Goal: Task Accomplishment & Management: Use online tool/utility

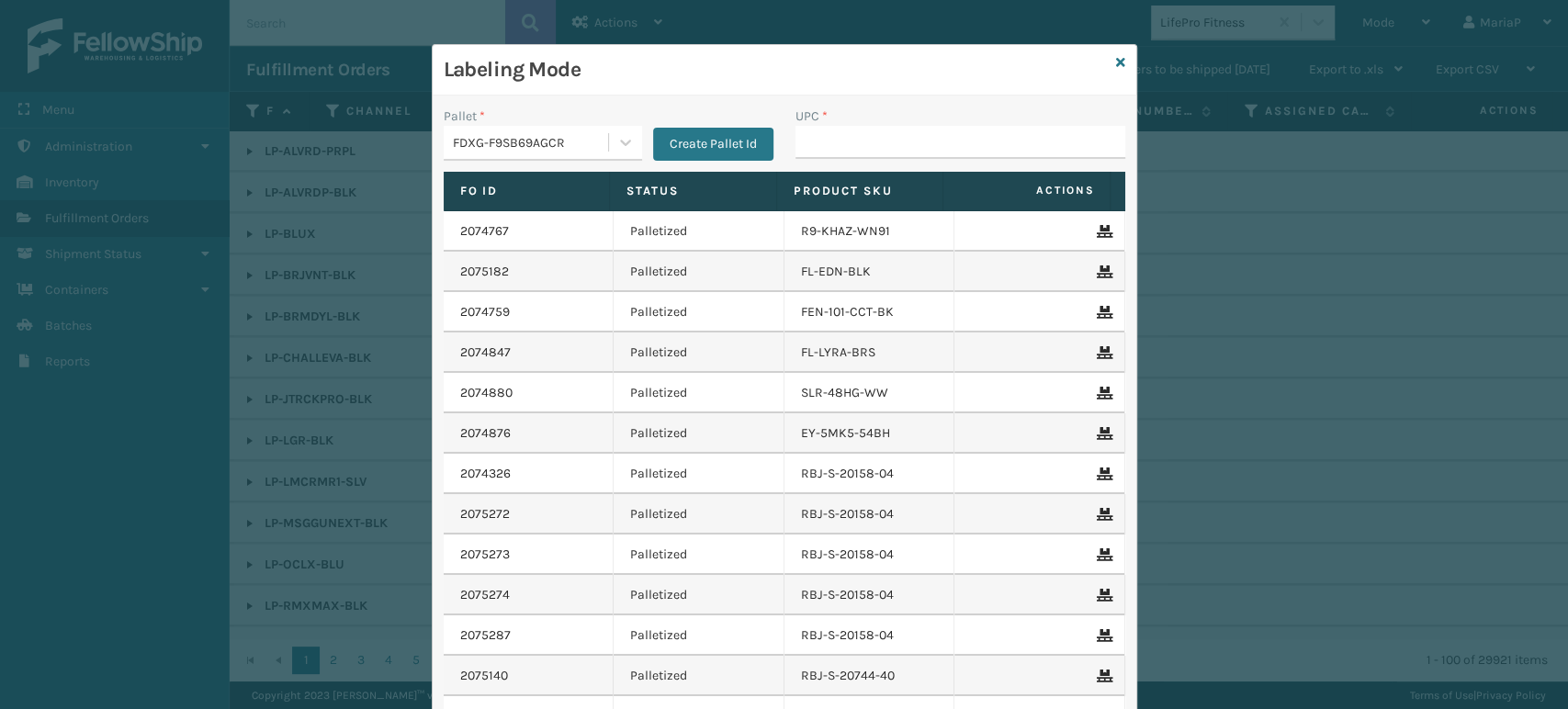
click at [1119, 63] on div "Labeling Mode" at bounding box center [784, 70] width 703 height 51
drag, startPoint x: 1119, startPoint y: 63, endPoint x: 1101, endPoint y: 63, distance: 18.0
click at [1108, 63] on div "Labeling Mode Pallet * FDXG-F9SB69AGCR Create Pallet Id UPC * Fo Id Status Prod…" at bounding box center [784, 437] width 705 height 786
click at [1101, 63] on div "Labeling Mode" at bounding box center [784, 70] width 703 height 51
click at [1107, 52] on div "Labeling Mode" at bounding box center [784, 70] width 703 height 51
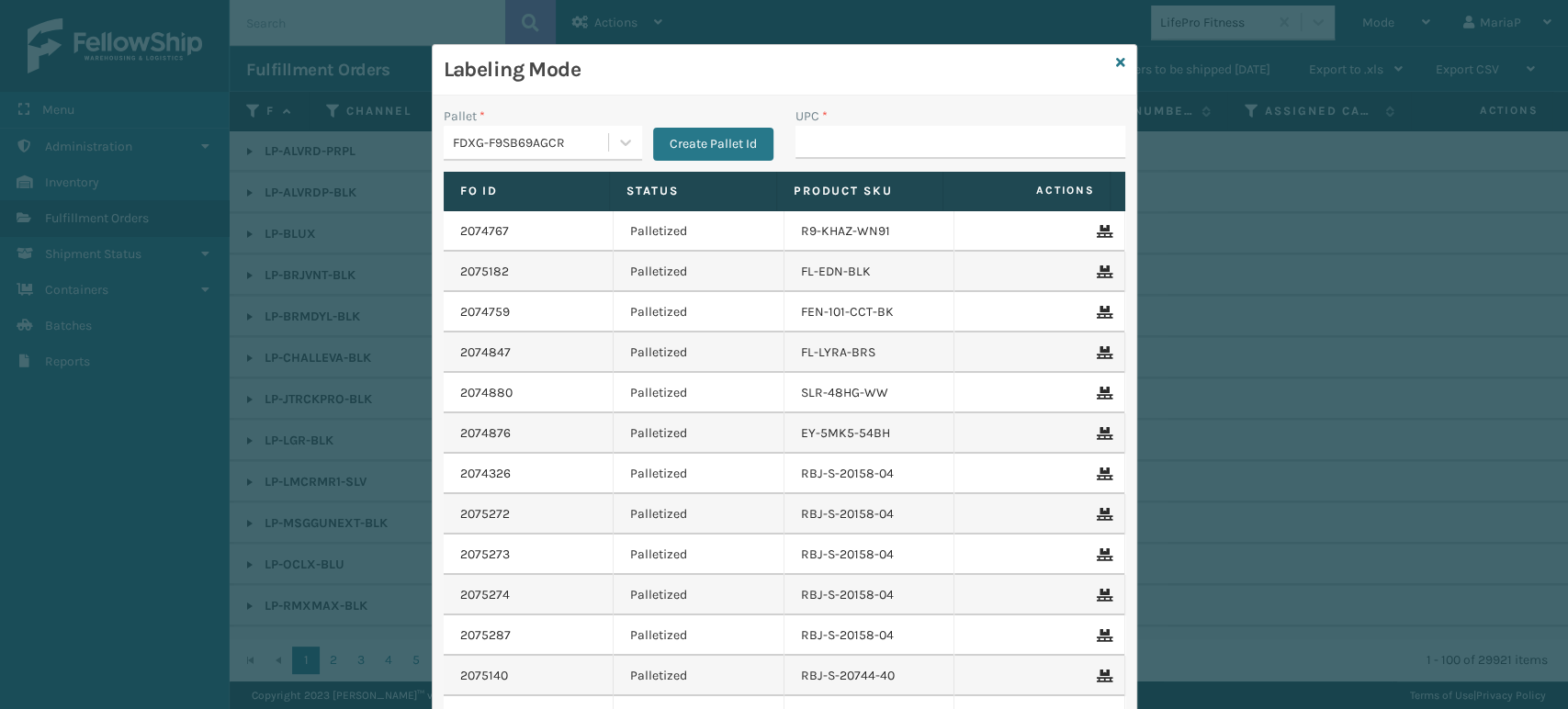
click at [1107, 52] on div "Labeling Mode" at bounding box center [784, 70] width 703 height 51
click at [1116, 64] on icon at bounding box center [1120, 62] width 10 height 12
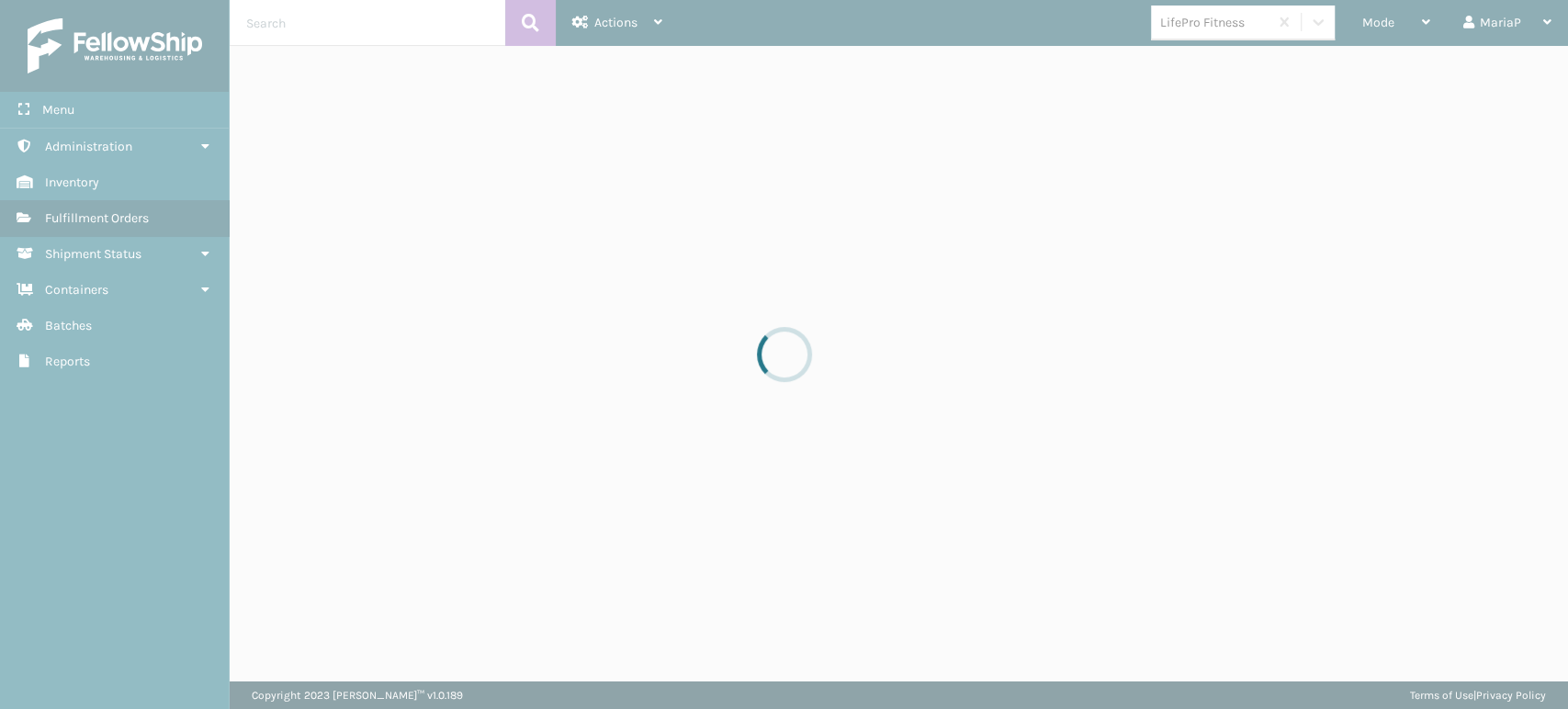
click at [1387, 25] on div at bounding box center [784, 354] width 1568 height 709
click at [1388, 25] on div at bounding box center [784, 354] width 1568 height 709
click at [1387, 26] on div at bounding box center [784, 354] width 1568 height 709
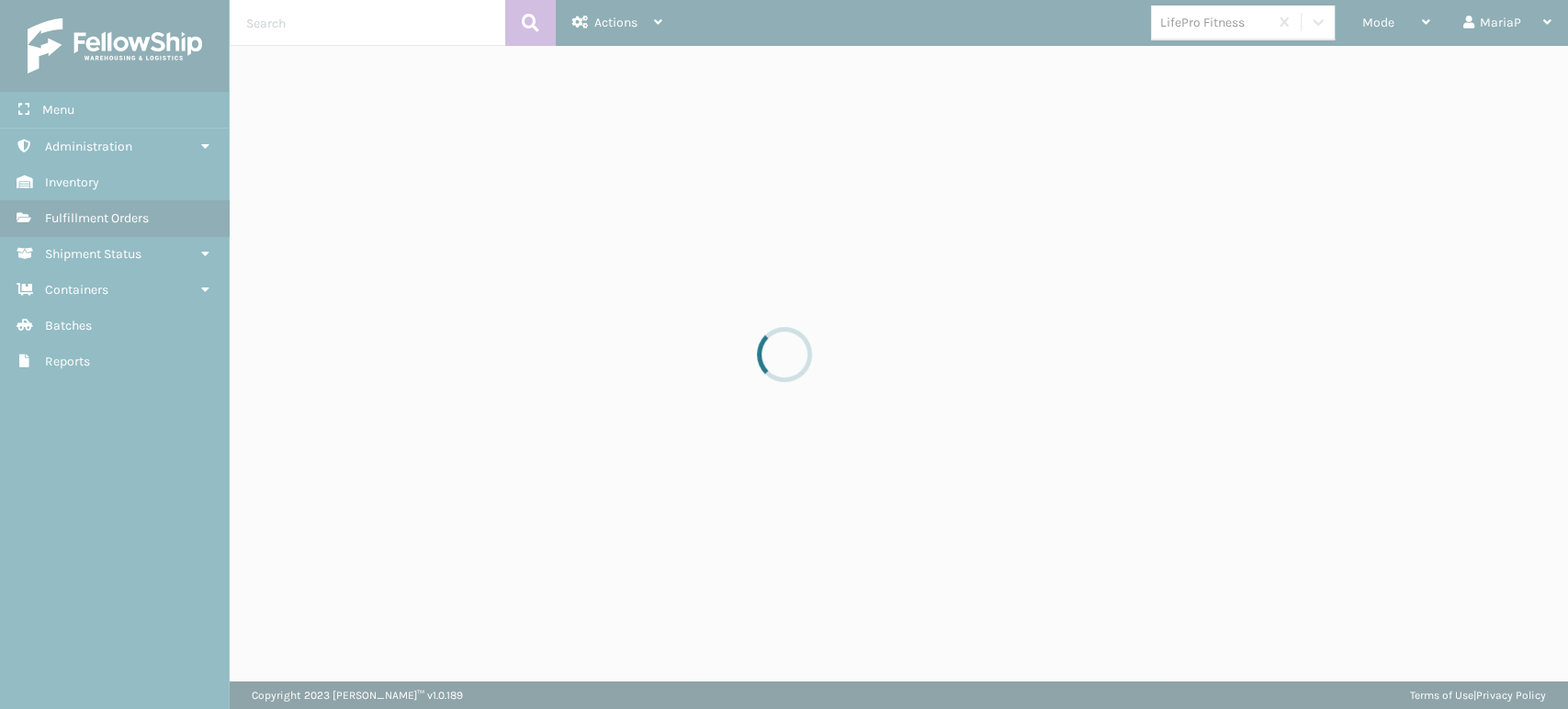
click at [1384, 26] on div at bounding box center [784, 354] width 1568 height 709
click at [1375, 23] on div at bounding box center [784, 354] width 1568 height 709
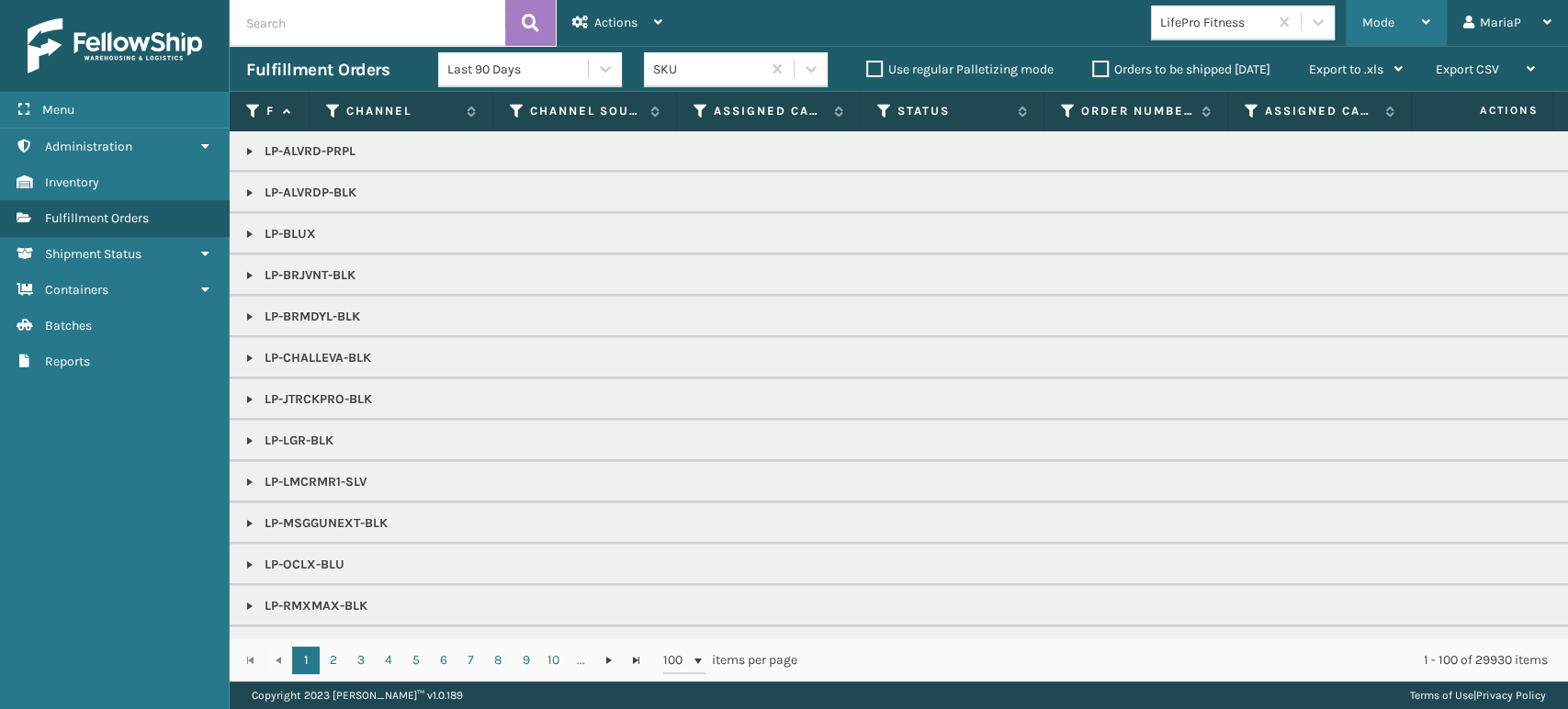
click at [1374, 23] on span "Mode" at bounding box center [1378, 22] width 32 height 15
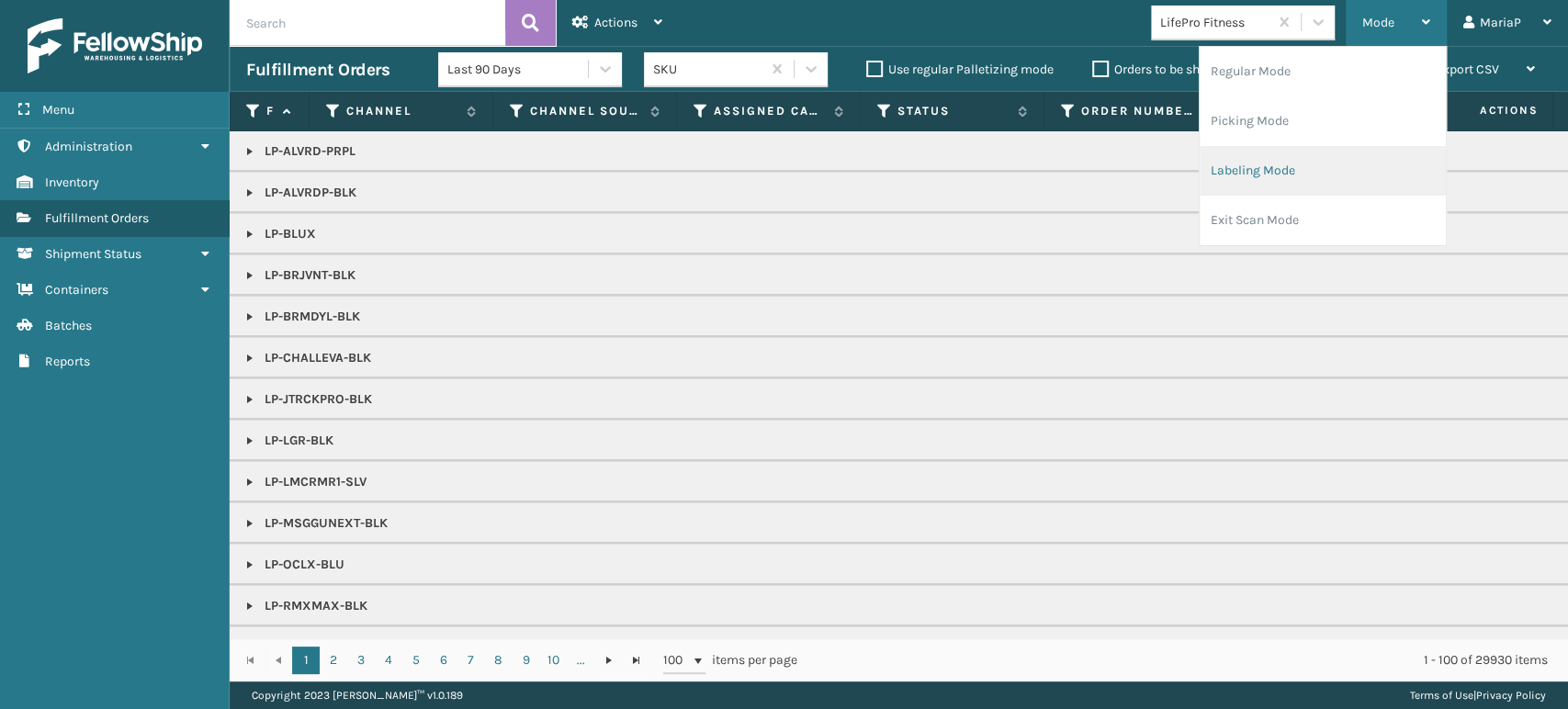
click at [1264, 175] on li "Labeling Mode" at bounding box center [1323, 171] width 246 height 50
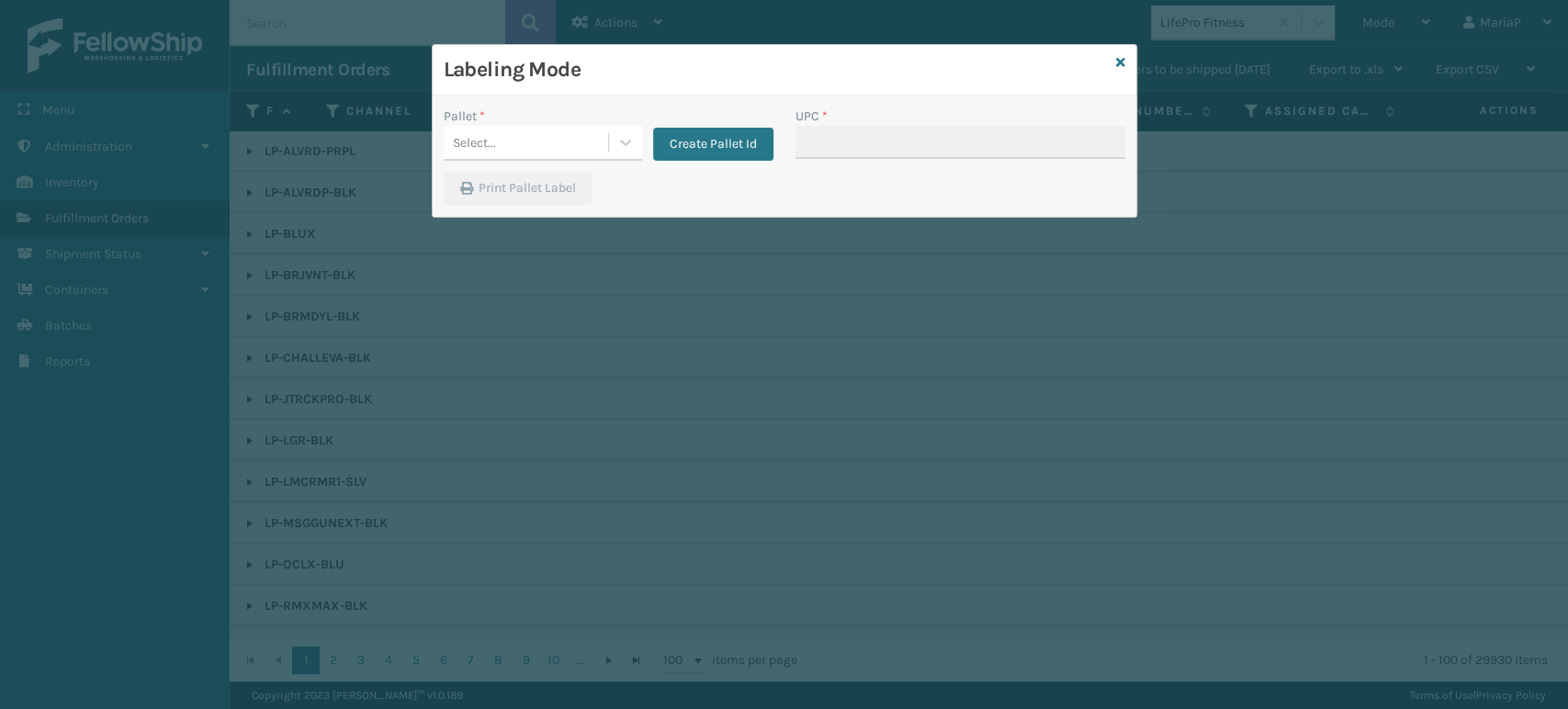
click at [497, 95] on div "Pallet * Select... Create Pallet Id UPC * Print Pallet Label" at bounding box center [784, 156] width 703 height 121
click at [556, 159] on div "Select..." at bounding box center [543, 143] width 199 height 35
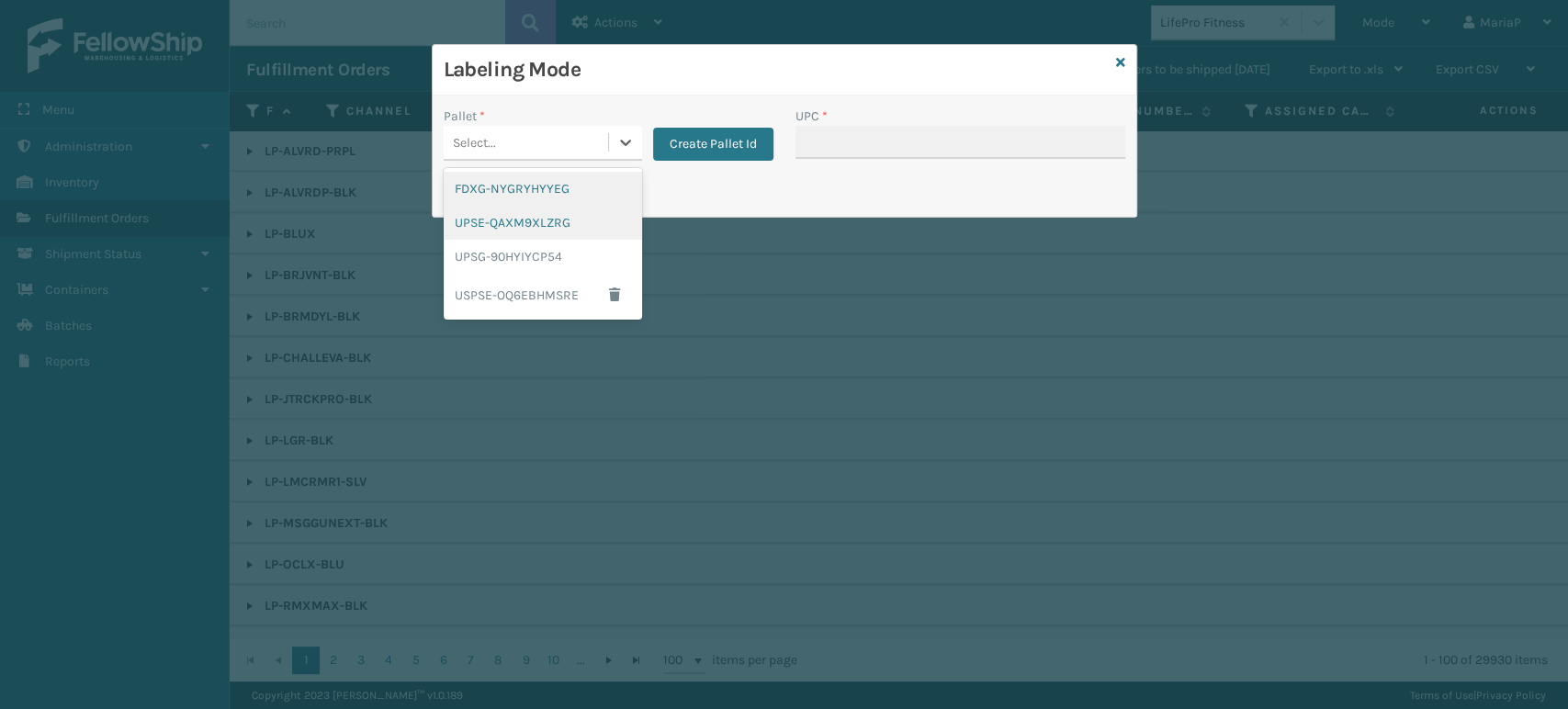
click at [542, 182] on div "FDXG-NYGRYHYYEG" at bounding box center [543, 189] width 199 height 34
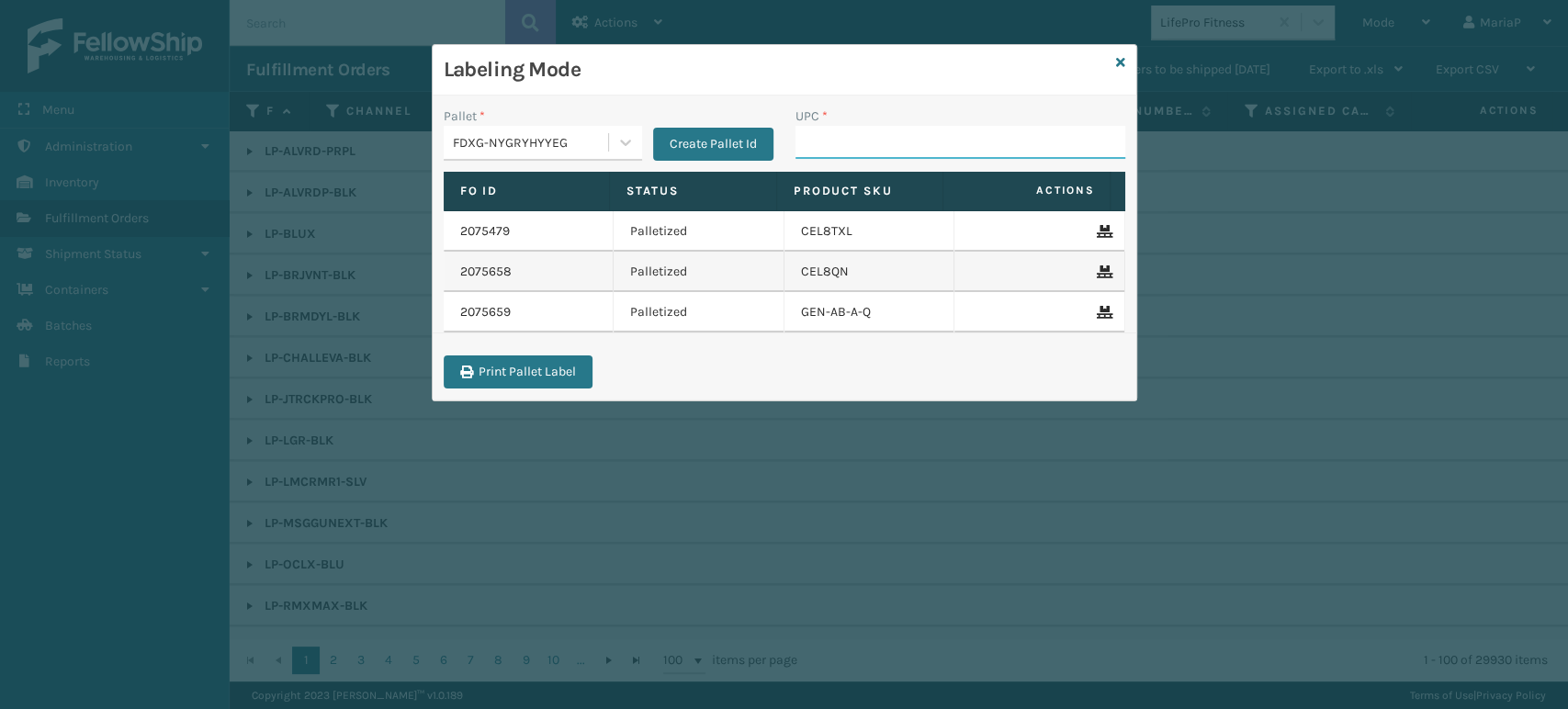
click at [826, 140] on input "UPC *" at bounding box center [959, 142] width 329 height 33
type input "8500044"
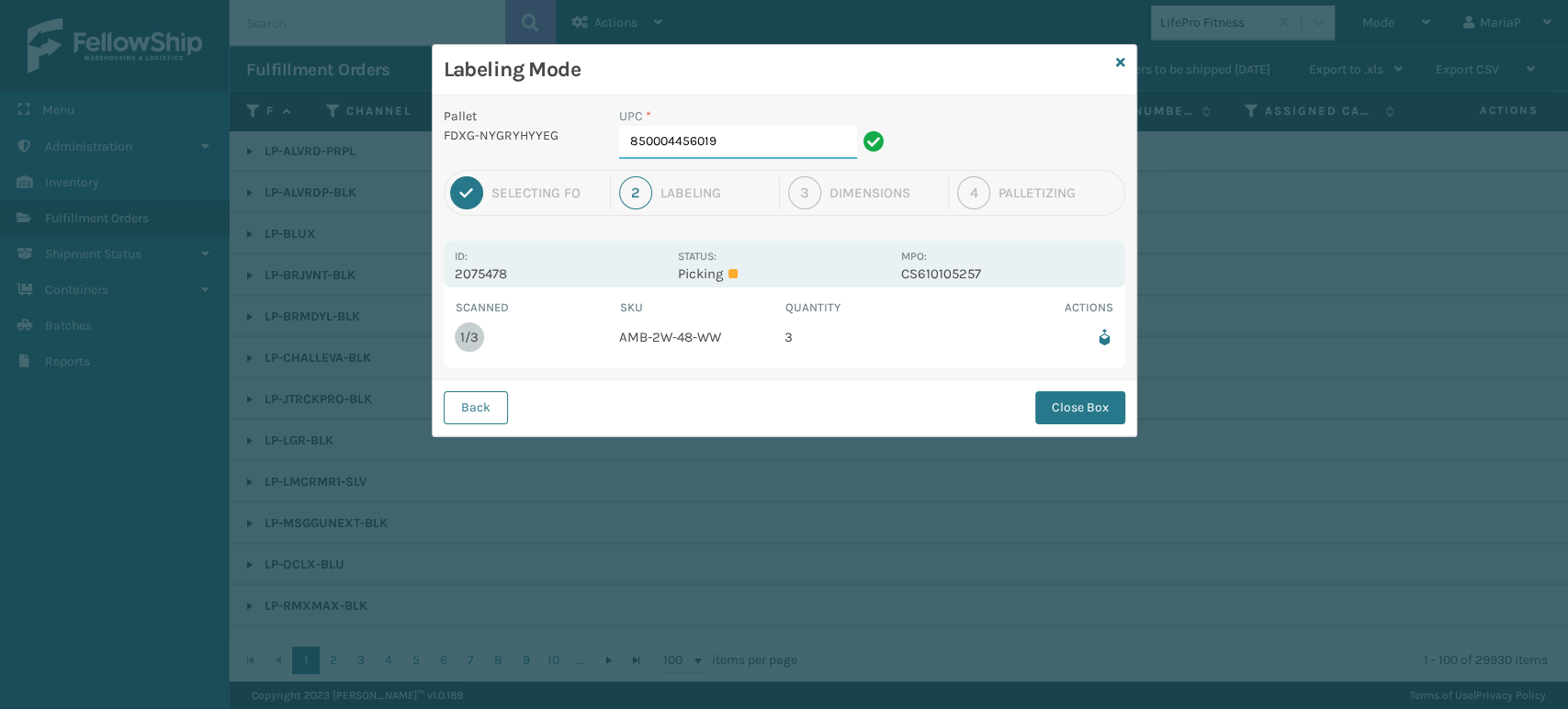
click at [780, 158] on input "850004456019" at bounding box center [738, 142] width 238 height 33
click at [1112, 407] on button "Close Box" at bounding box center [1080, 407] width 90 height 33
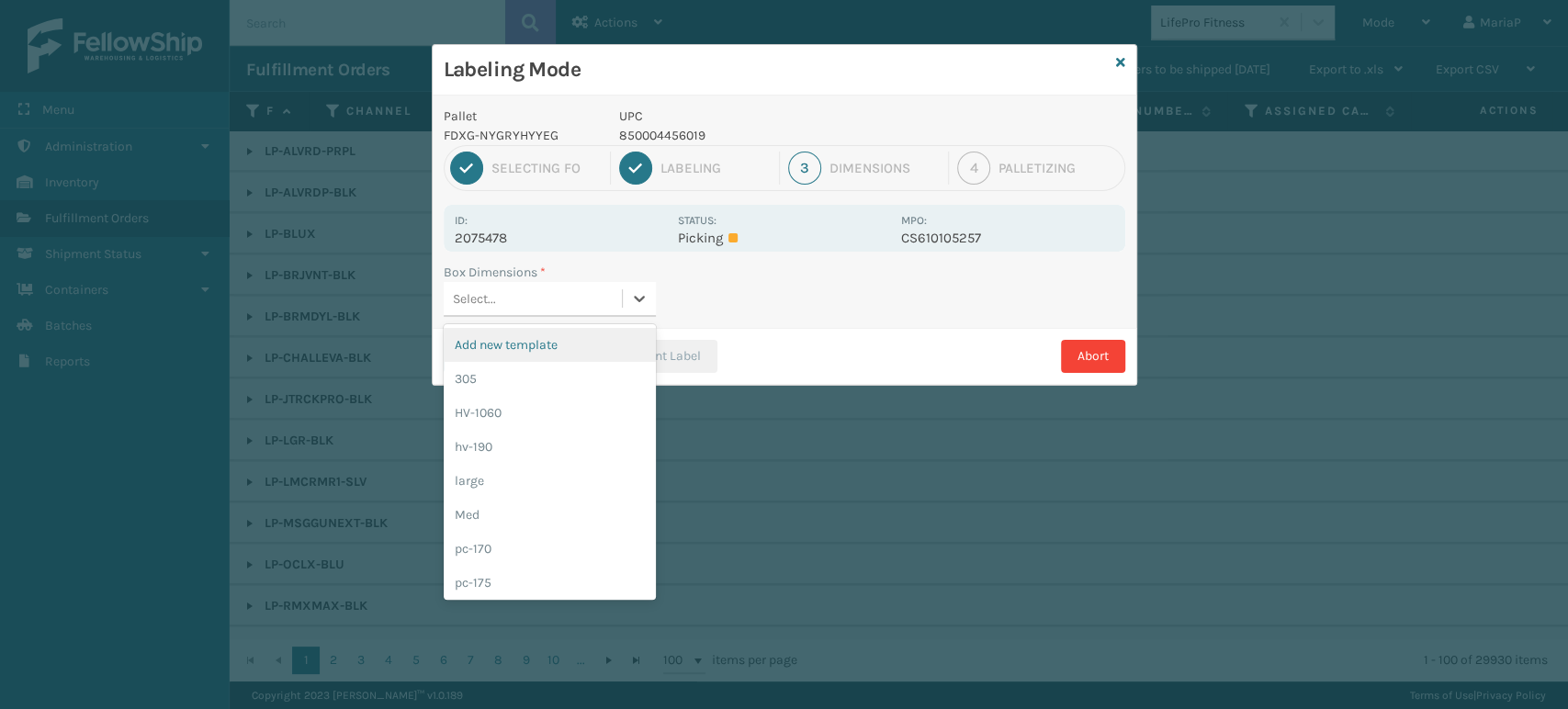
click at [596, 294] on div "Select..." at bounding box center [533, 299] width 178 height 31
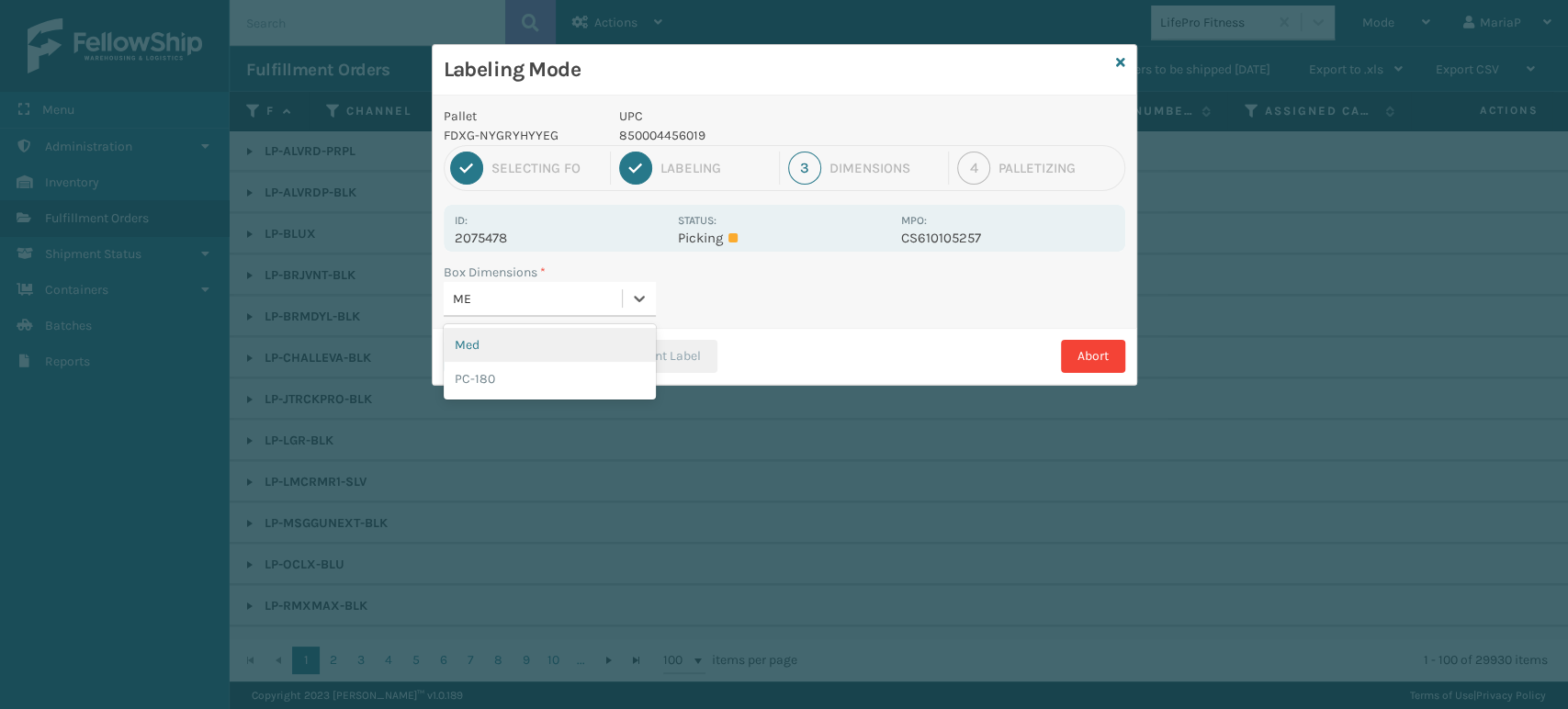
type input "MED"
click at [530, 344] on div "Med" at bounding box center [550, 345] width 212 height 34
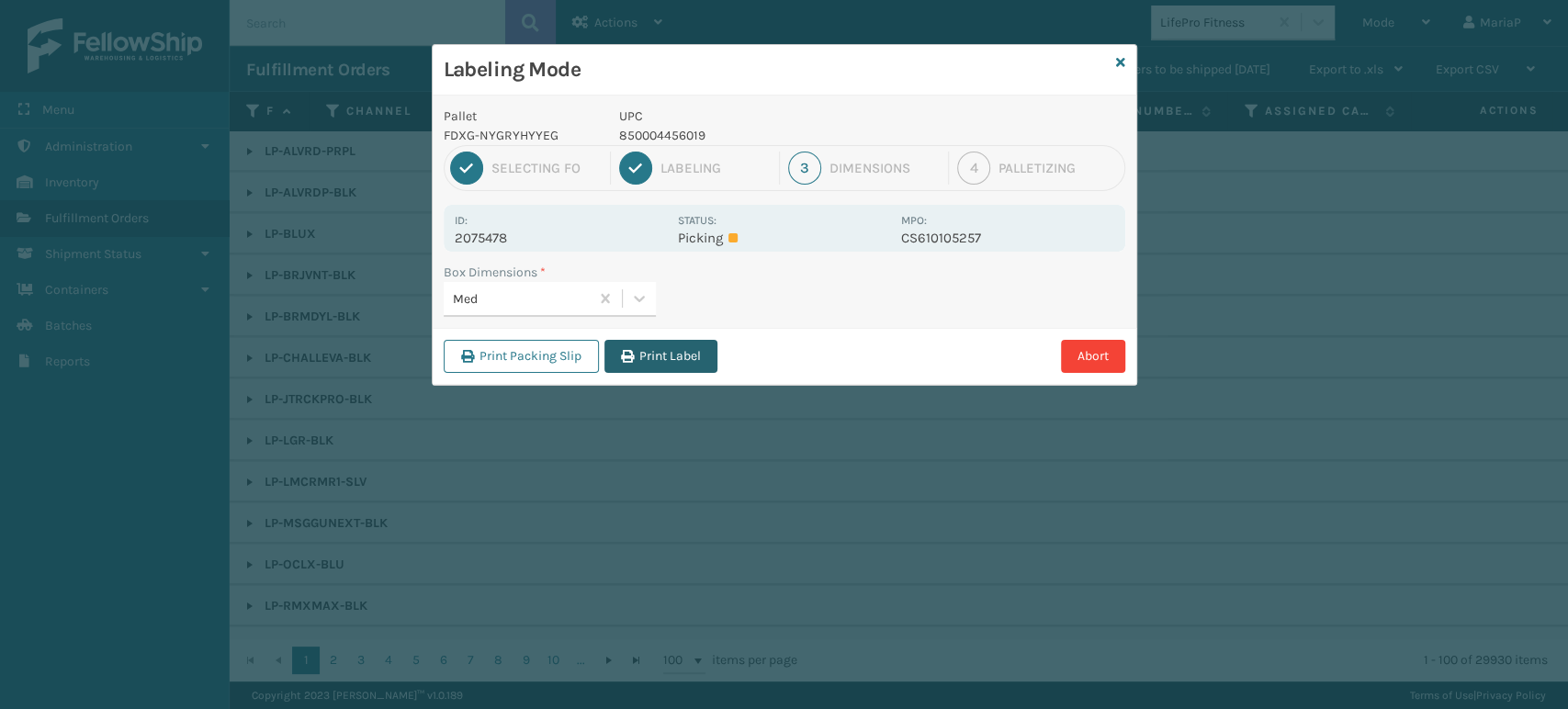
click at [672, 368] on button "Print Label" at bounding box center [660, 356] width 113 height 33
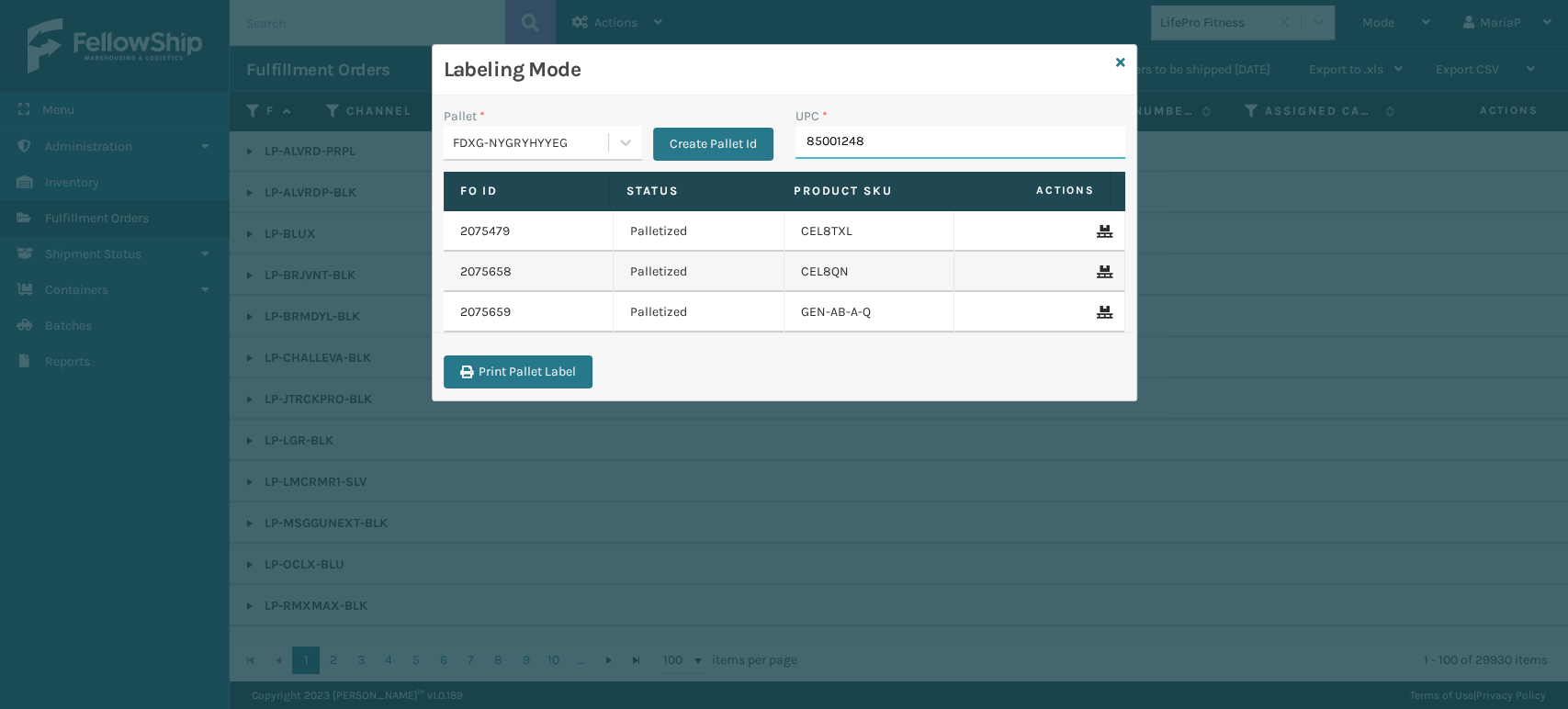
type input "850012486"
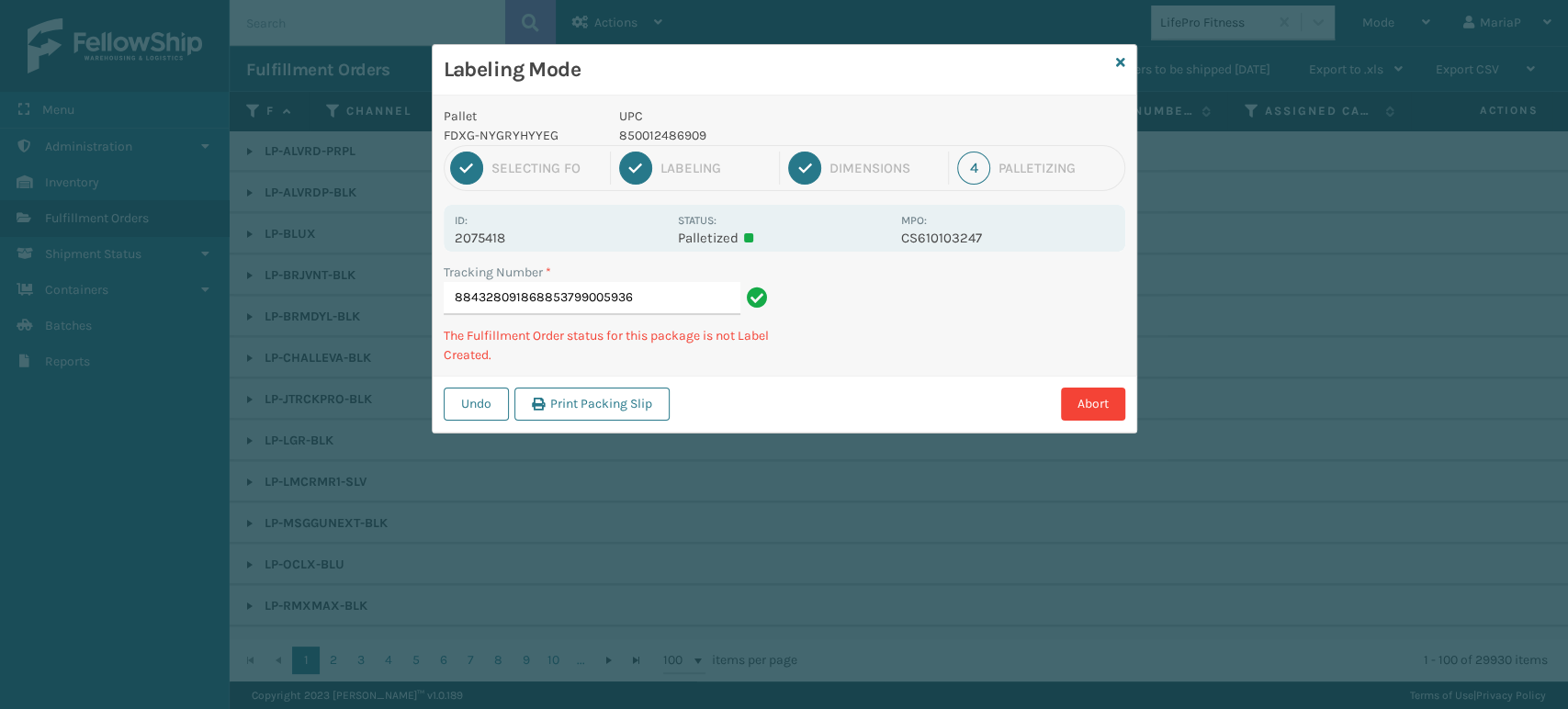
type input "884328091868853799005936"
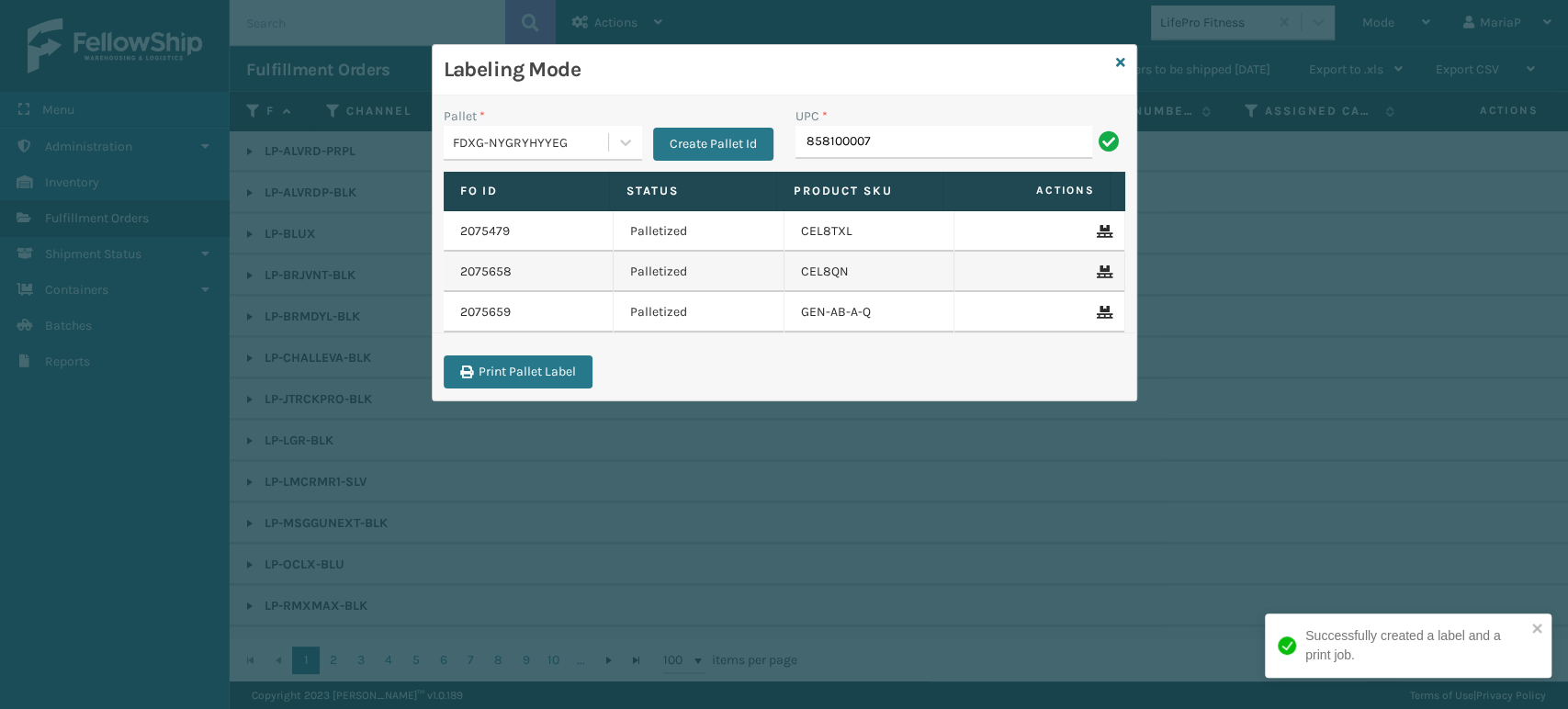
type input "8581000075"
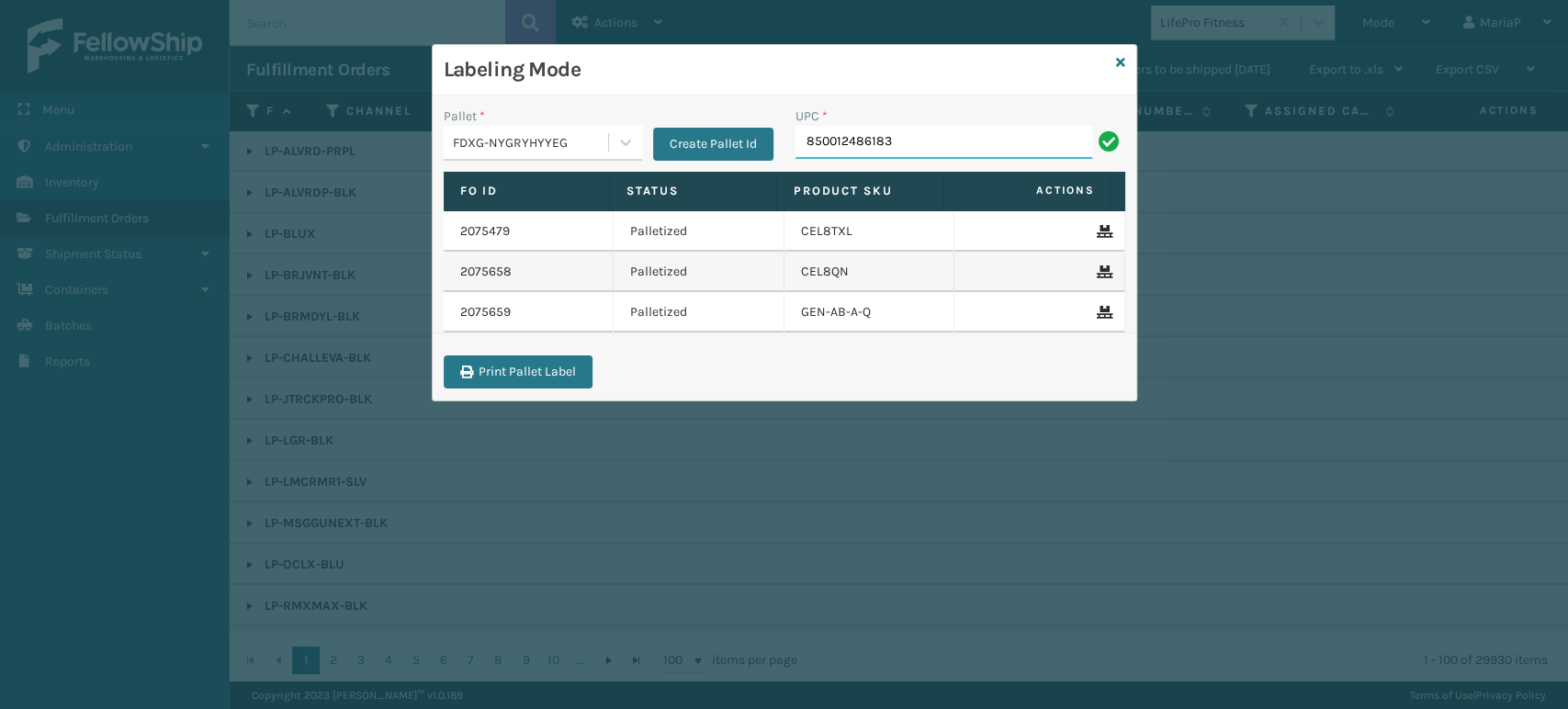
type input "850012486183"
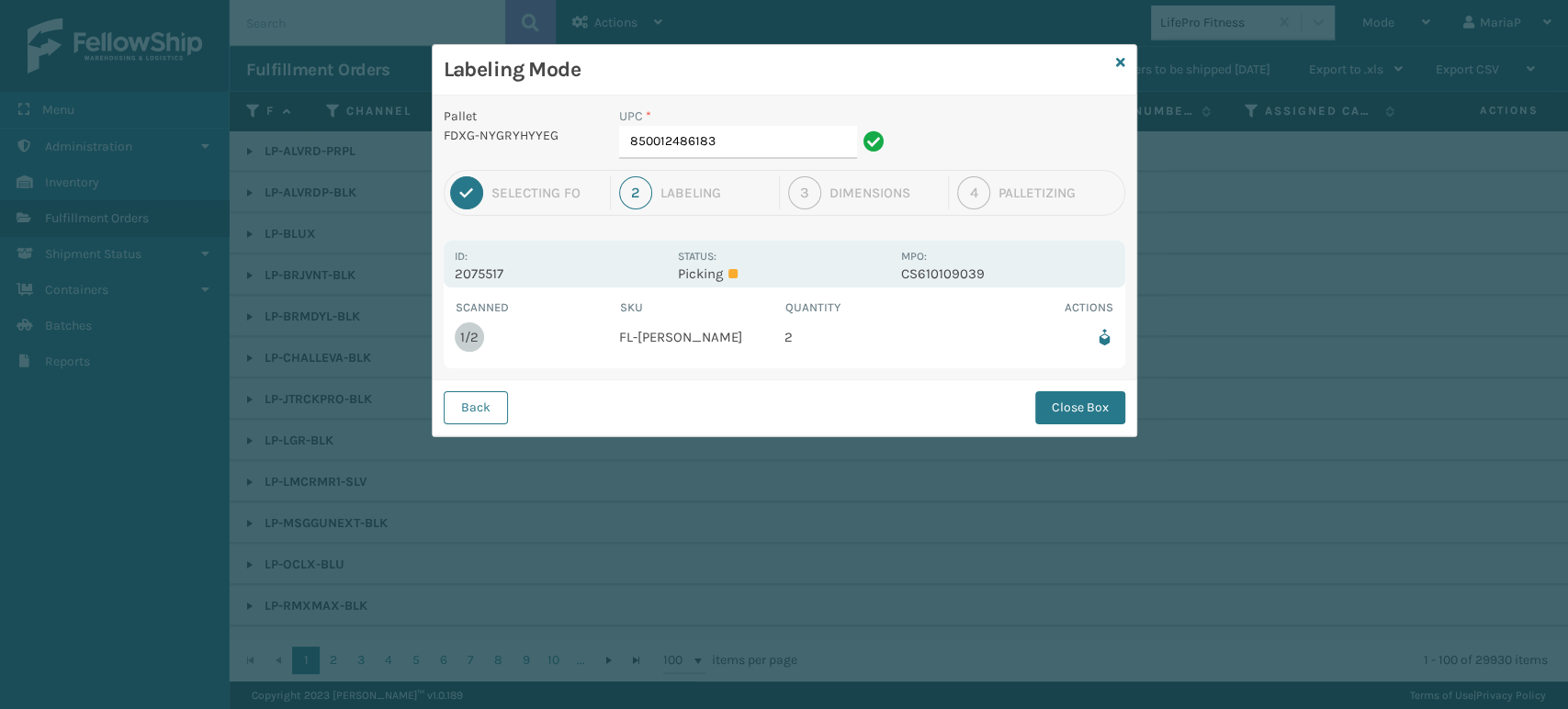
click at [757, 164] on div "UPC * 850012486183" at bounding box center [754, 138] width 293 height 63
click at [758, 163] on div "UPC * 850012486183" at bounding box center [754, 138] width 293 height 63
click at [738, 156] on input "850012486183" at bounding box center [738, 142] width 238 height 33
click at [763, 129] on input "850012486183" at bounding box center [738, 142] width 238 height 33
click at [1044, 395] on button "Close Box" at bounding box center [1080, 407] width 90 height 33
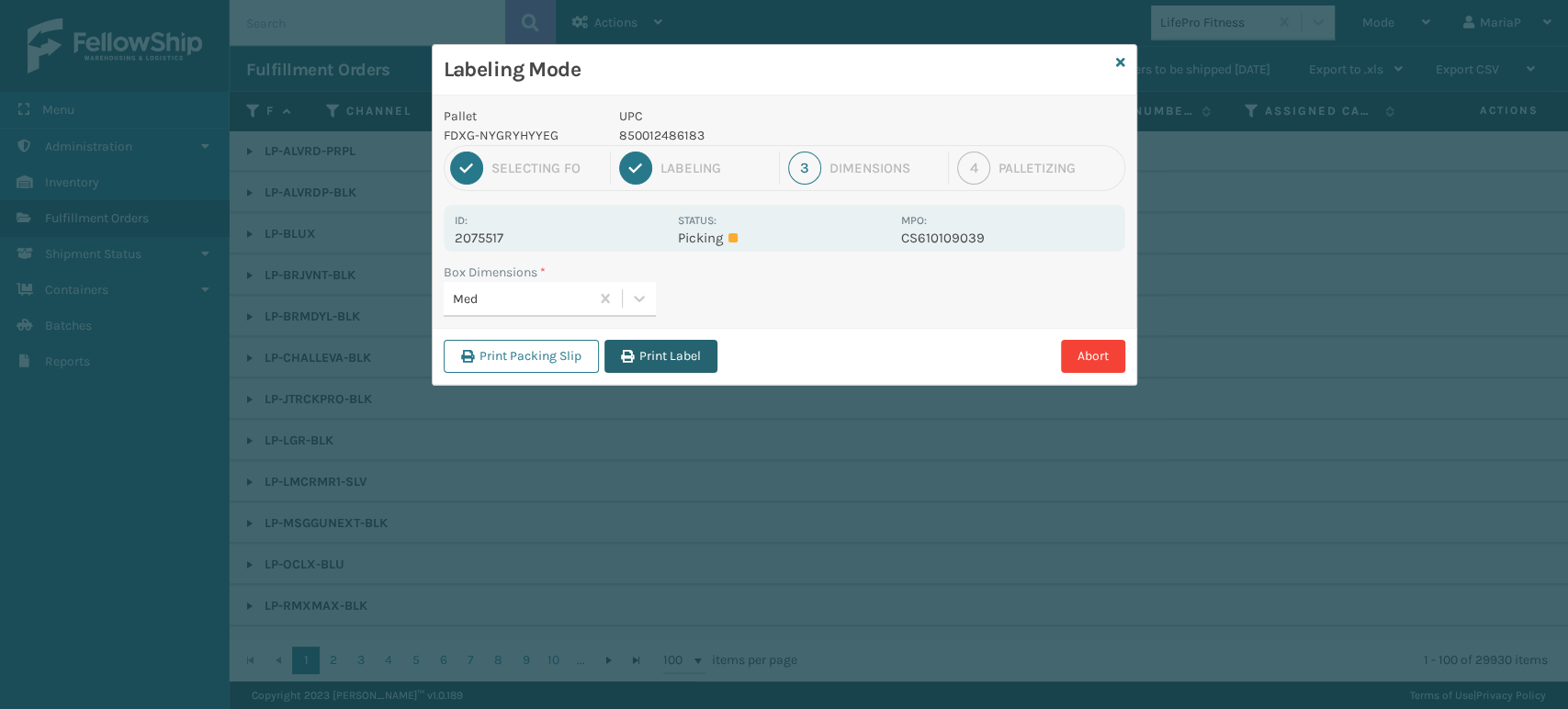
click at [667, 340] on button "Print Label" at bounding box center [660, 356] width 113 height 33
click at [669, 344] on div "Labeling Mode Pallet FDXG-NYGRYHYYEG UPC 850012486183 1 Selecting FO 2 Labeling…" at bounding box center [784, 354] width 1568 height 709
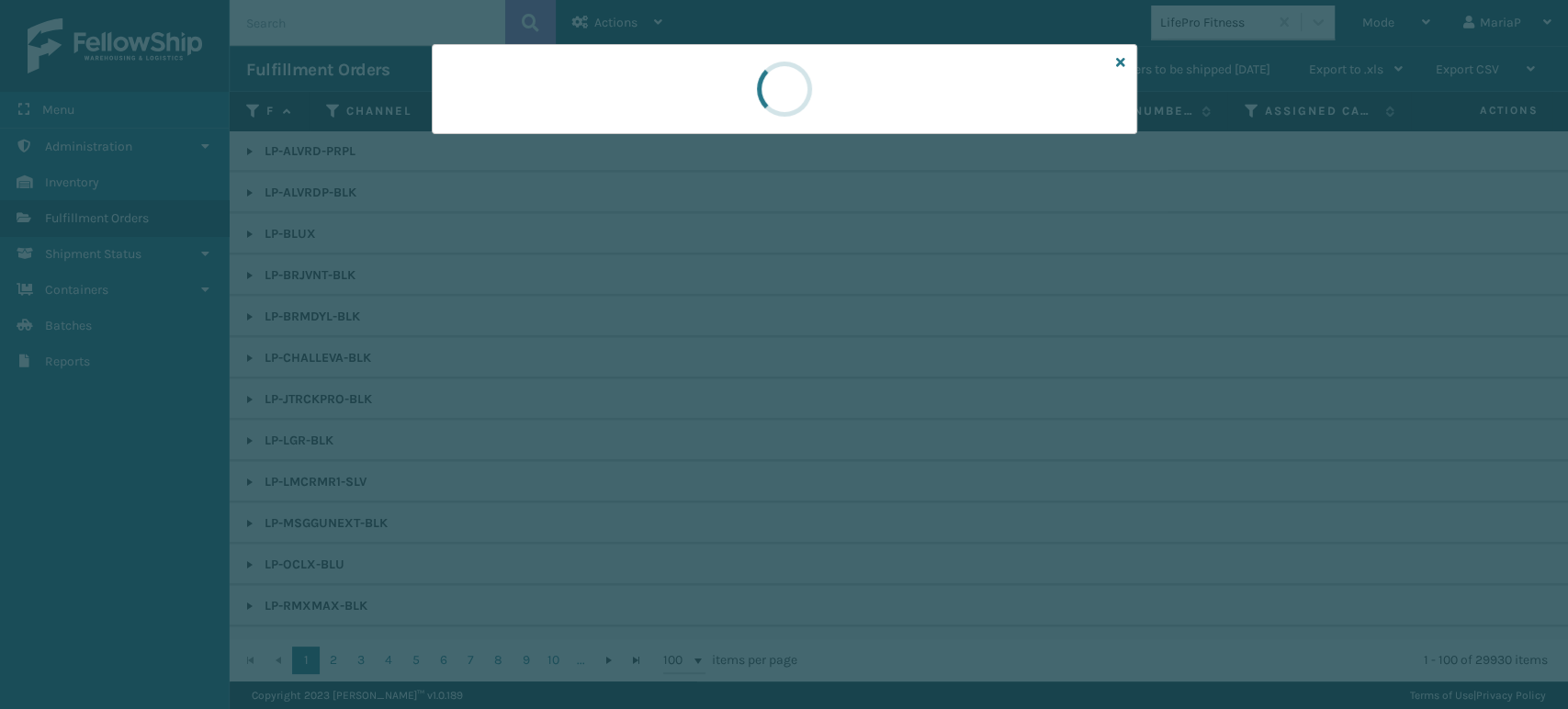
click at [669, 344] on div at bounding box center [784, 354] width 1568 height 709
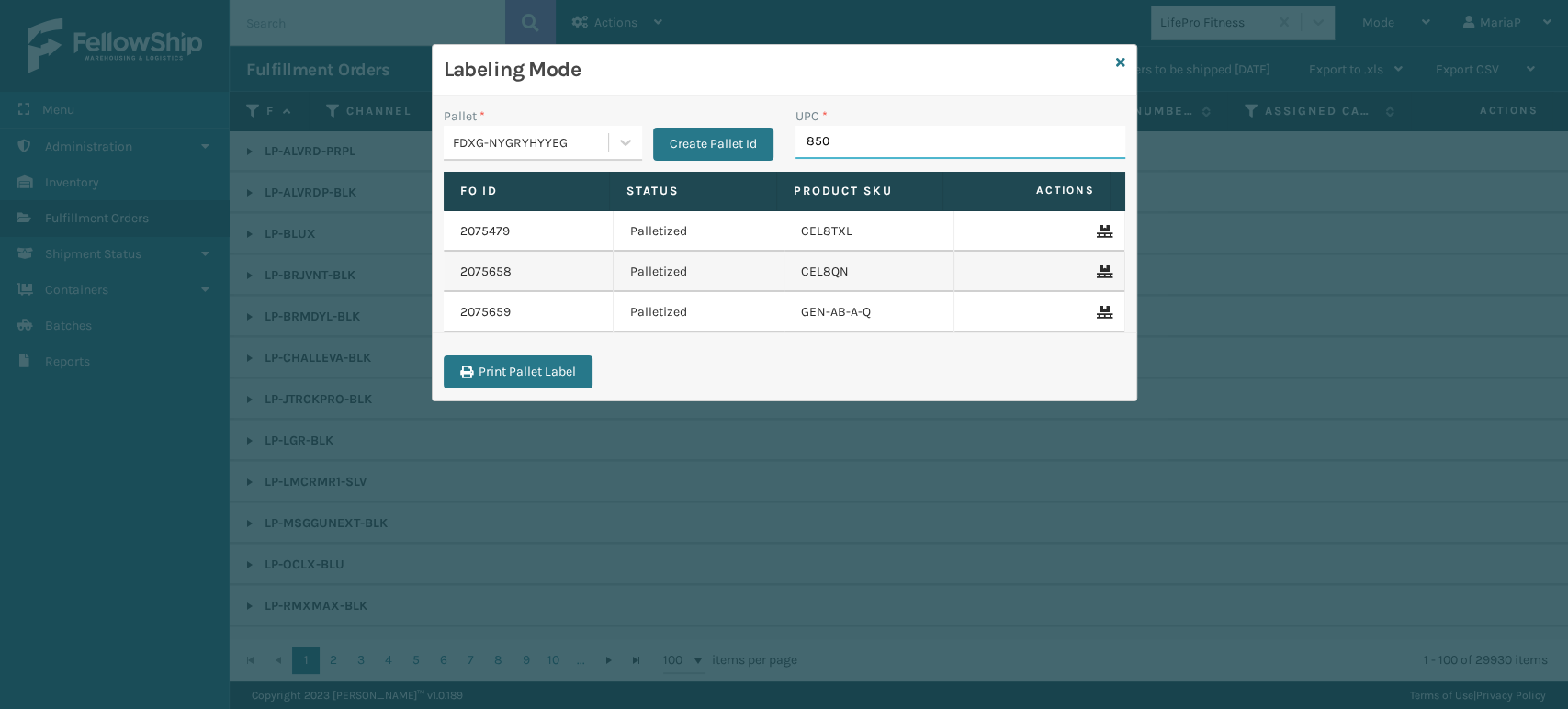
type input "8500"
type input "8539123008058"
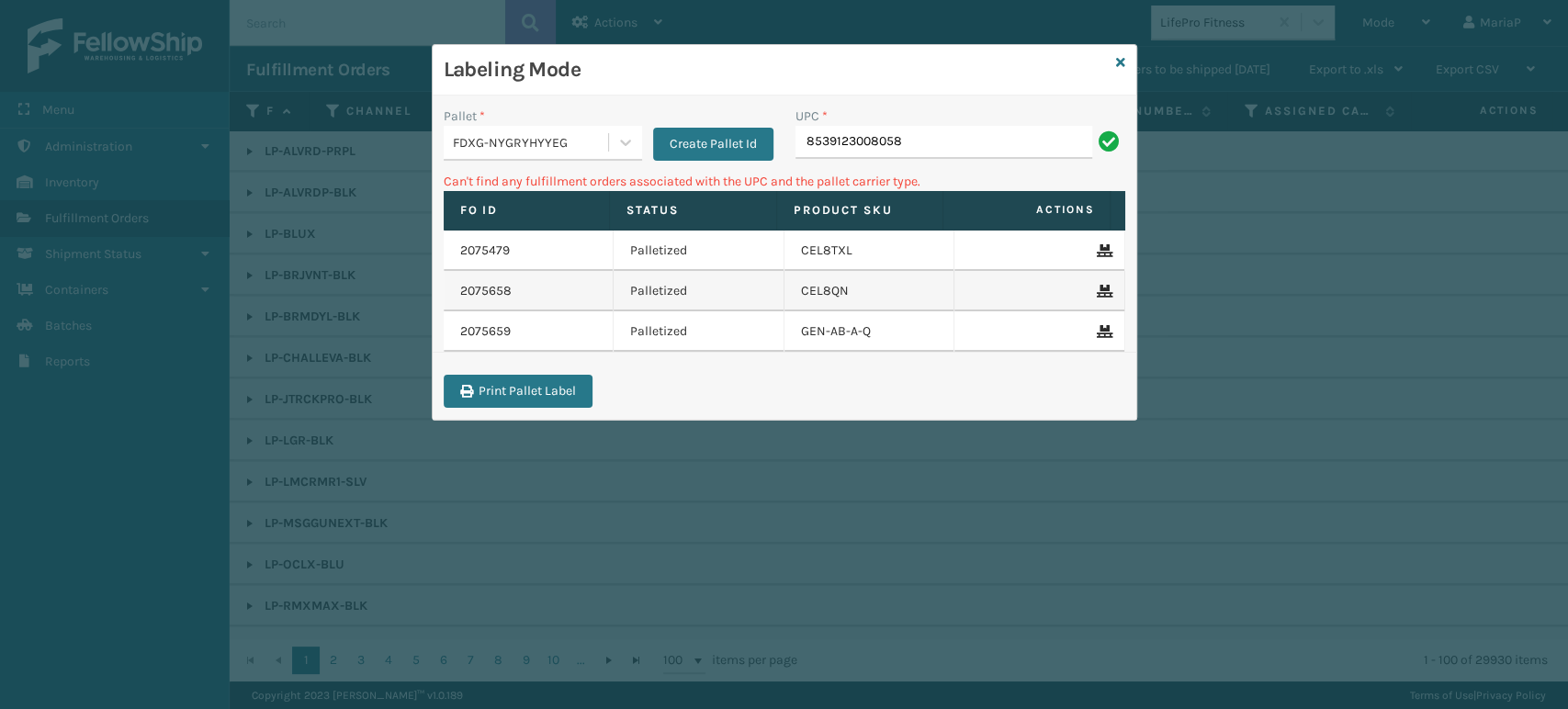
click at [848, 139] on input "8539123008058" at bounding box center [943, 142] width 297 height 33
type input "853913008058"
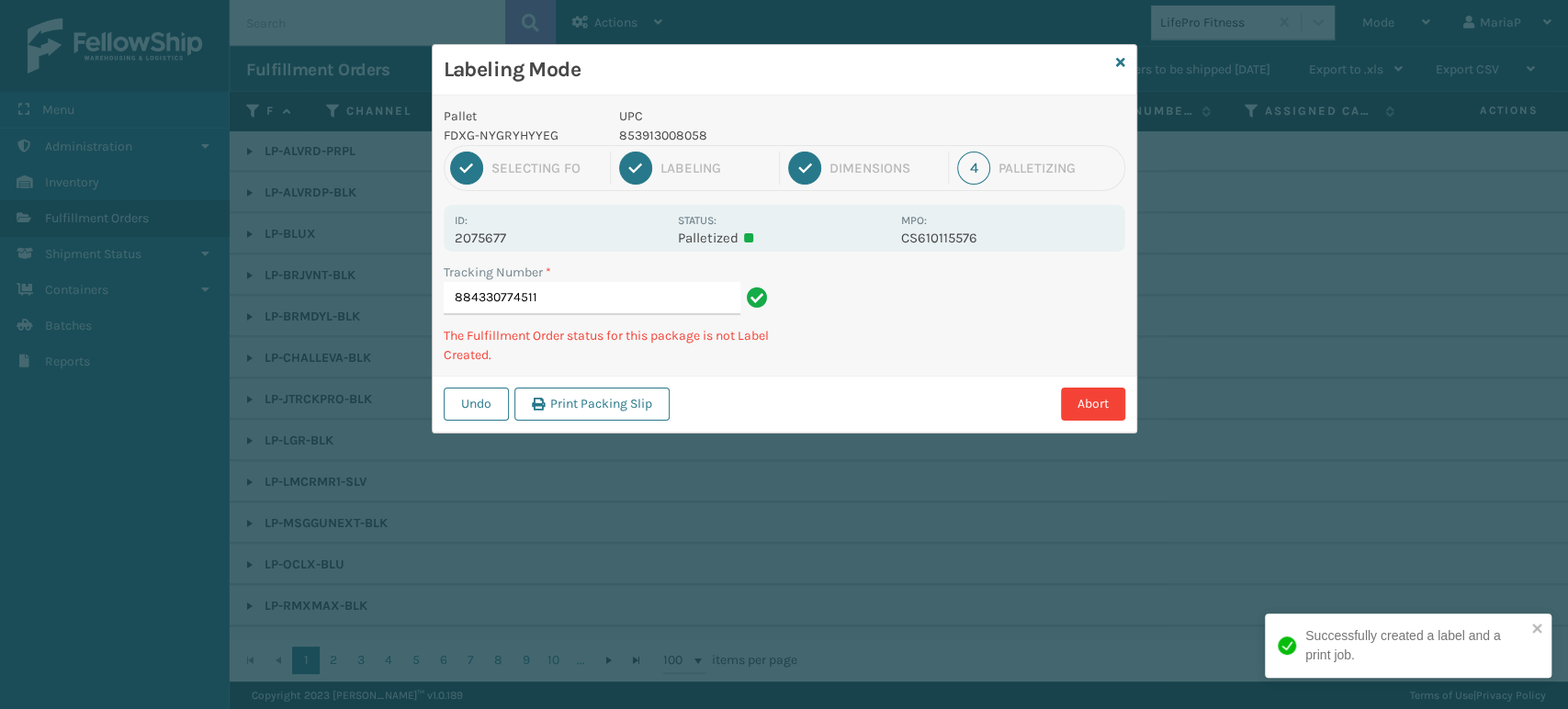
click at [676, 130] on p "853913008058" at bounding box center [755, 136] width 271 height 19
copy p "853913008058"
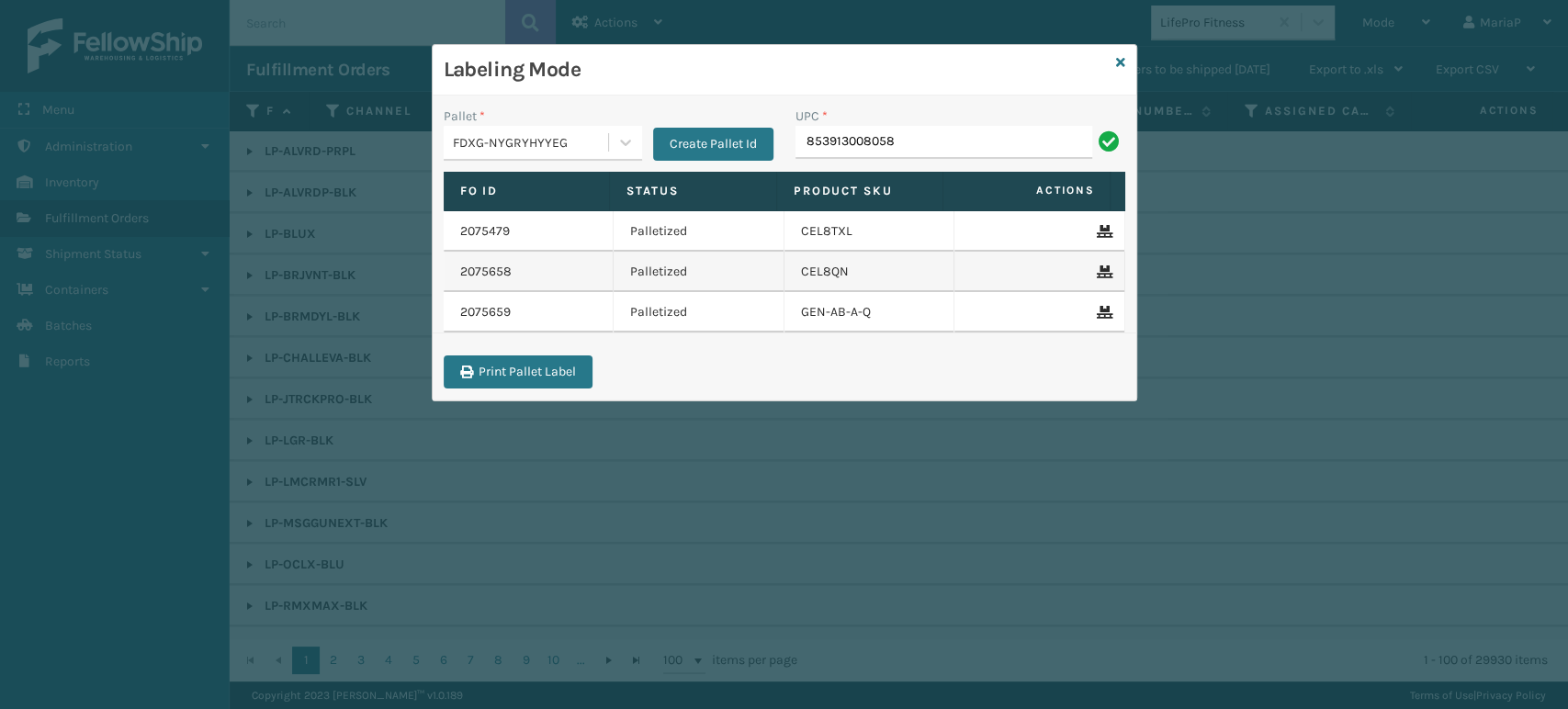
type input "853913008058"
click at [1117, 75] on div "Labeling Mode" at bounding box center [784, 70] width 703 height 51
click at [1119, 68] on icon at bounding box center [1120, 62] width 10 height 12
